Goal: Task Accomplishment & Management: Complete application form

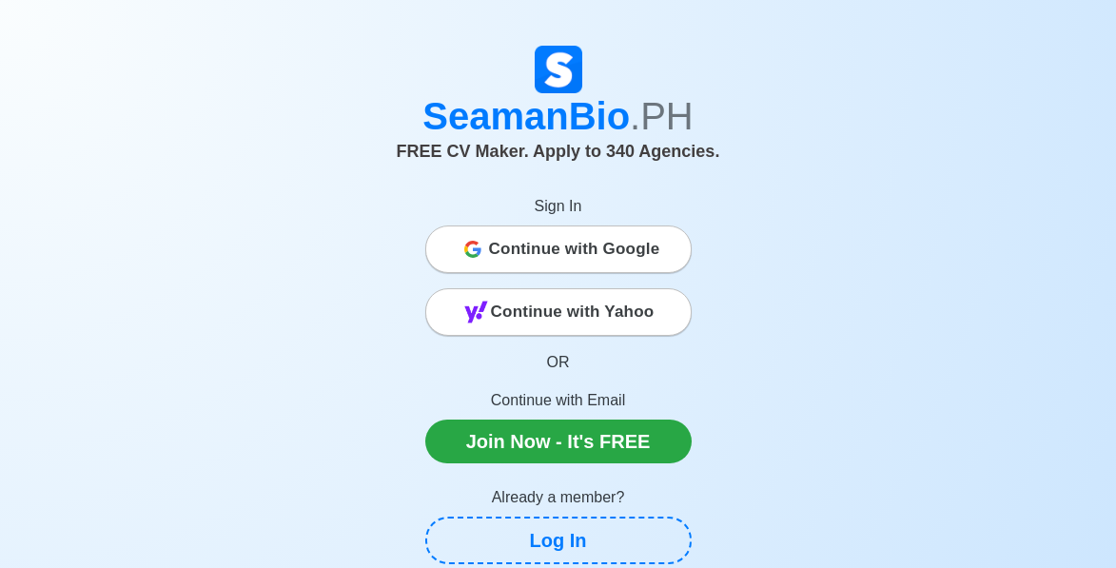
scroll to position [23, 0]
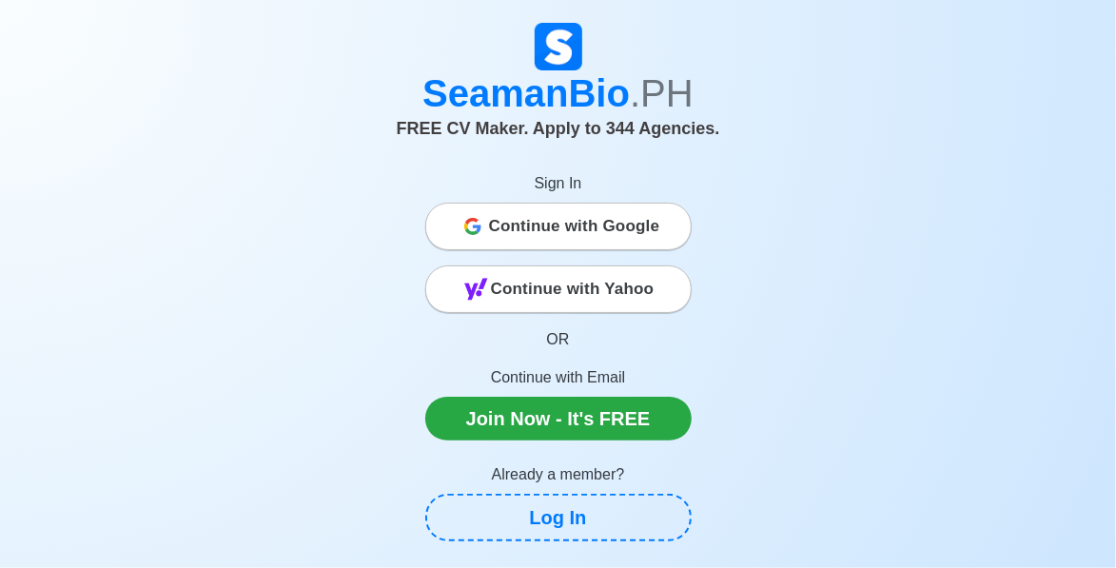
click at [864, 381] on div "SeamanBio .PH FREE CV Maker. Apply to 344 Agencies. Sign In Continue with Googl…" at bounding box center [558, 312] width 913 height 579
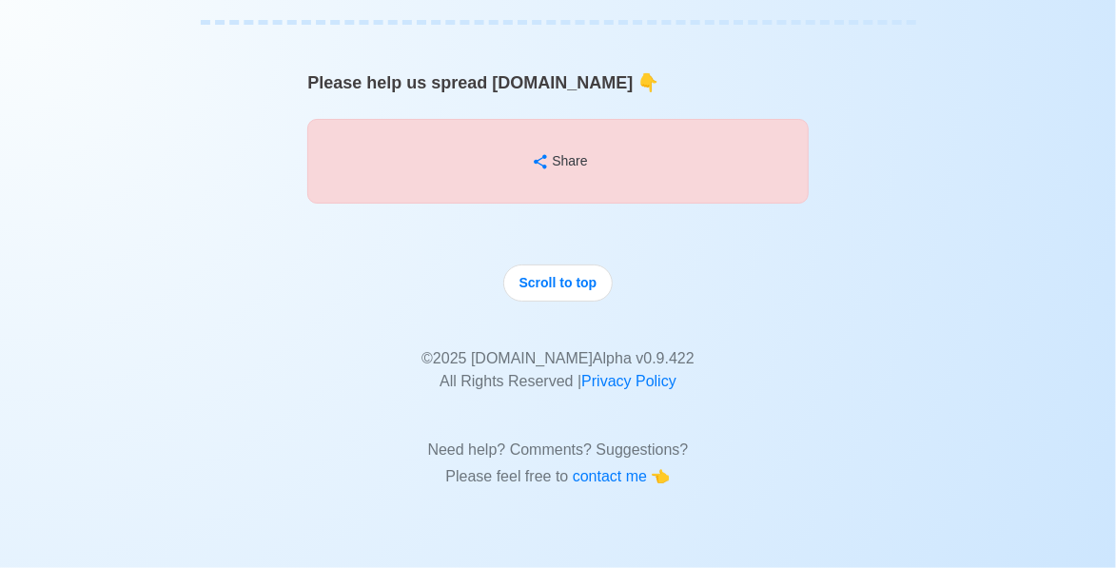
scroll to position [13085, 0]
